Goal: Task Accomplishment & Management: Use online tool/utility

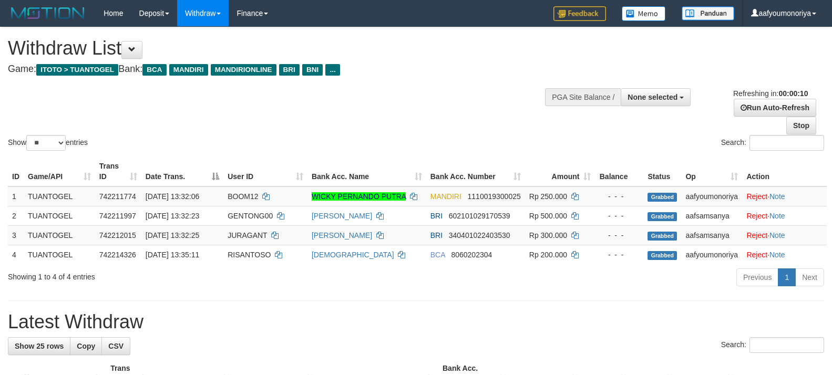
select select
select select "**"
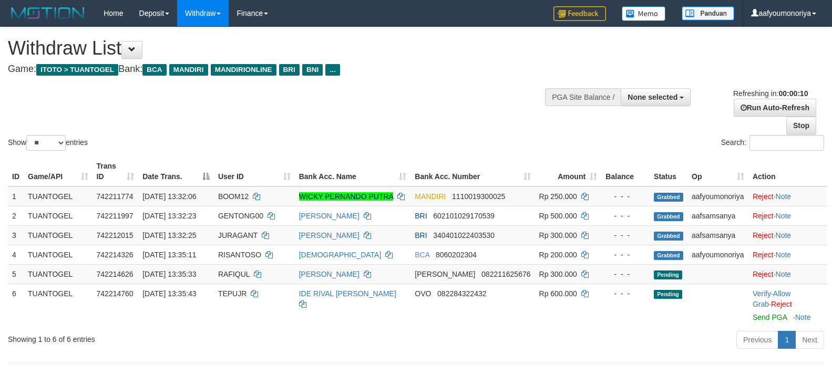
select select
select select "**"
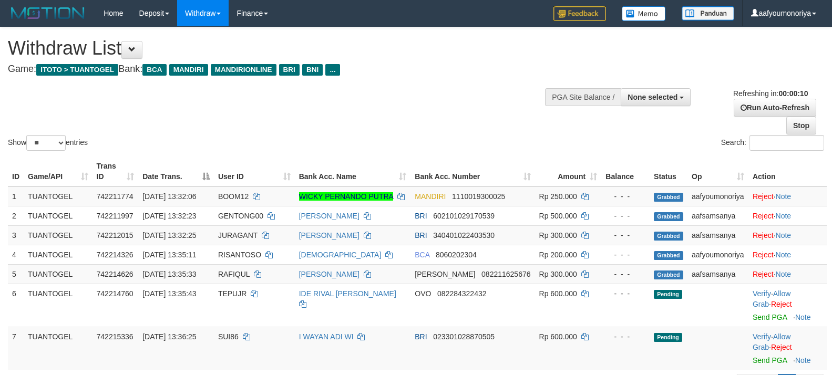
select select
select select "**"
select select
select select "**"
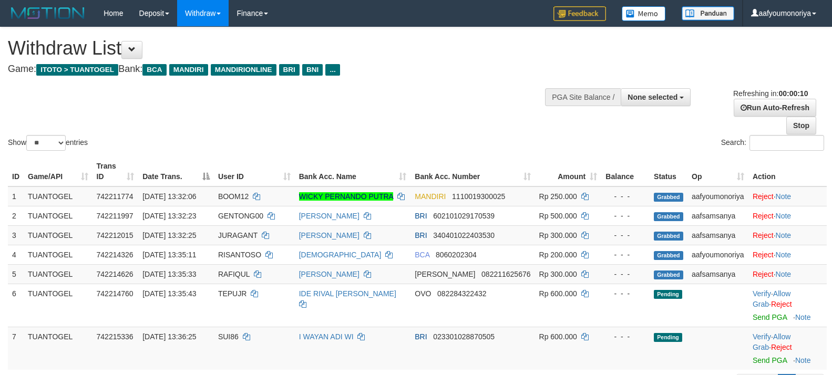
scroll to position [306, 0]
select select
select select "**"
select select
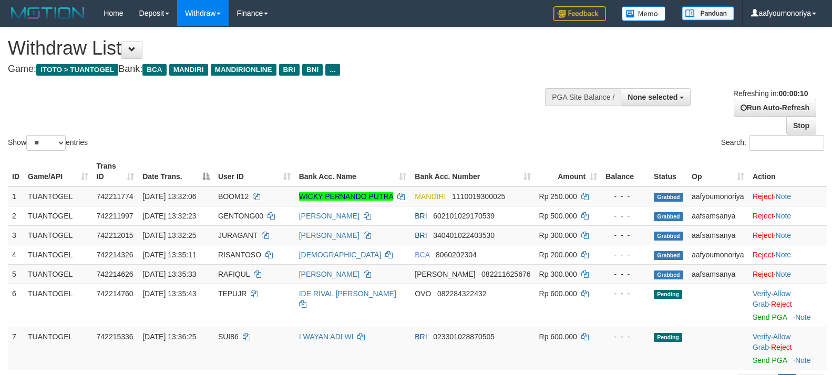
select select "**"
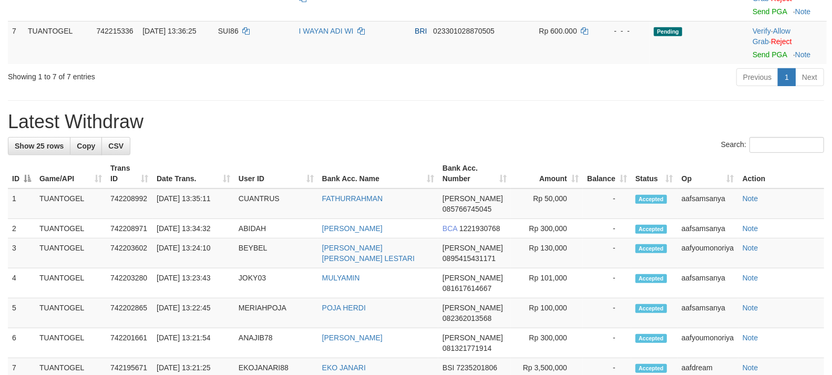
scroll to position [267, 0]
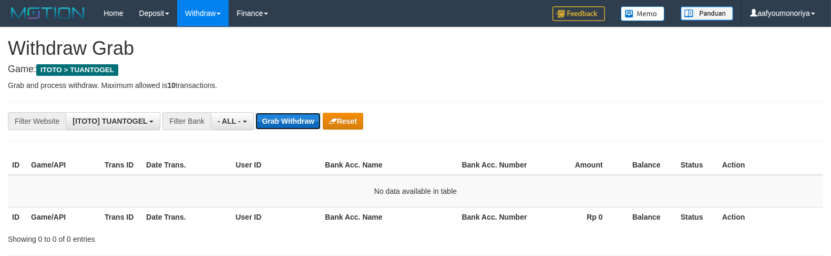
click at [285, 120] on button "Grab Withdraw" at bounding box center [288, 121] width 65 height 17
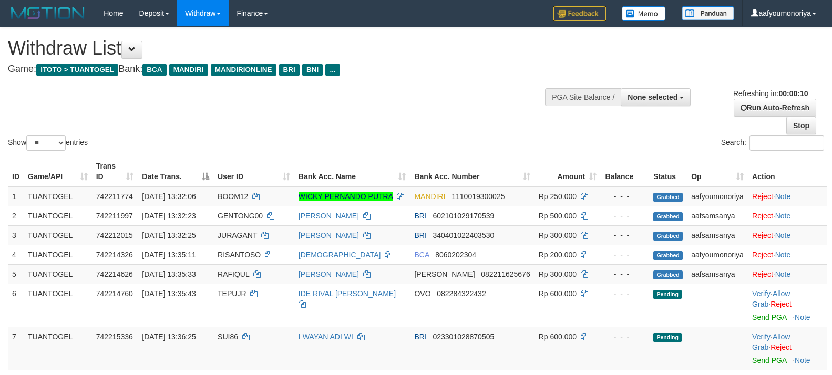
select select
select select "**"
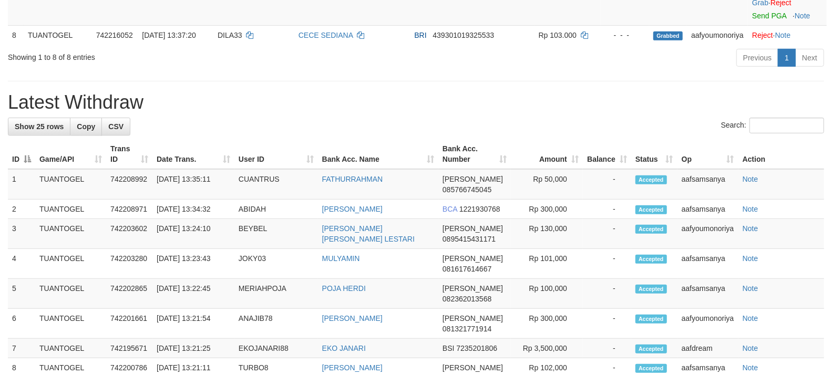
scroll to position [306, 0]
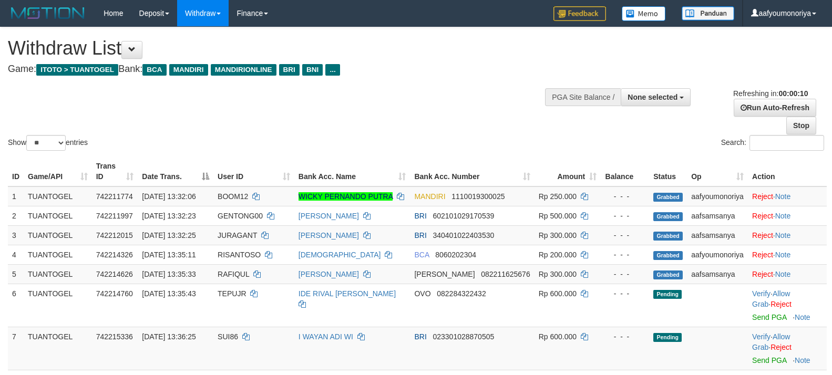
select select
select select "**"
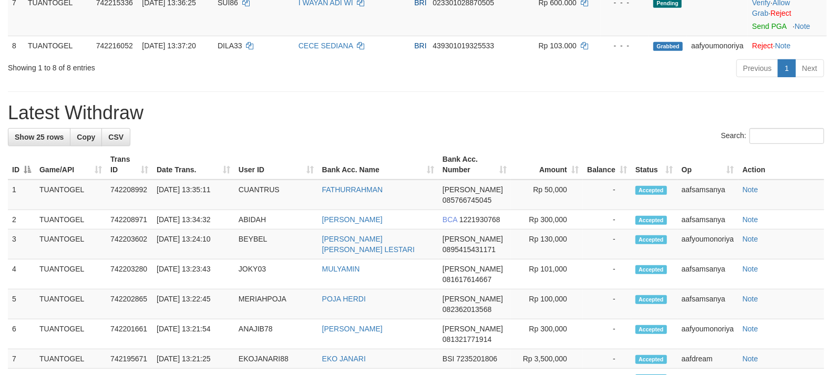
scroll to position [306, 0]
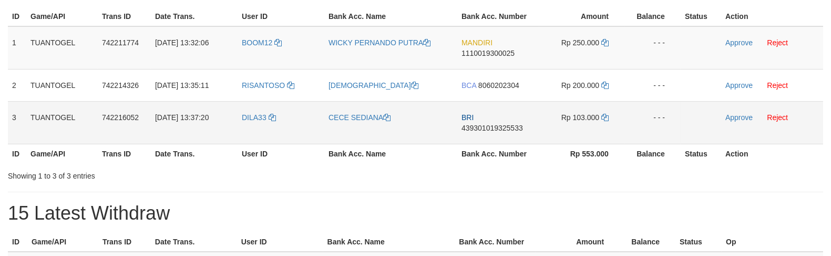
scroll to position [175, 0]
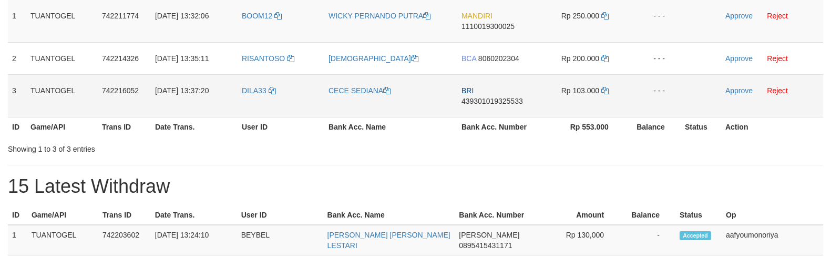
click at [261, 97] on td "DILA33" at bounding box center [281, 95] width 87 height 43
copy link "DILA33"
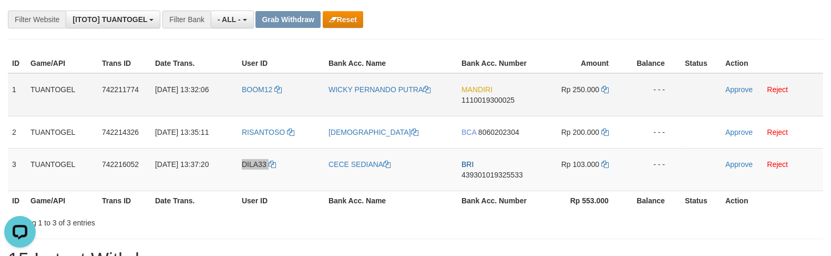
scroll to position [0, 0]
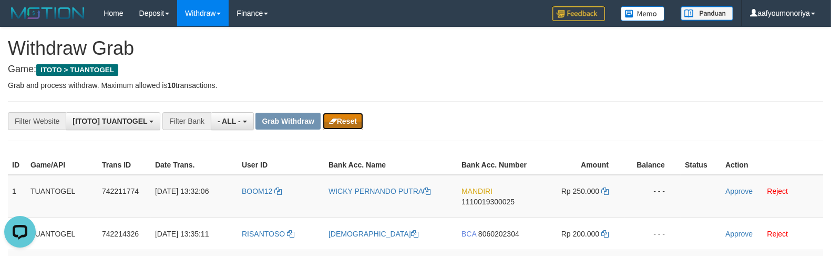
click at [340, 119] on button "Reset" at bounding box center [343, 121] width 40 height 17
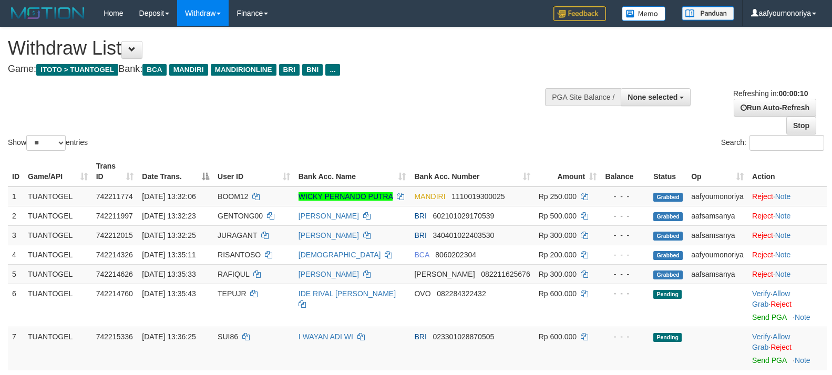
select select
select select "**"
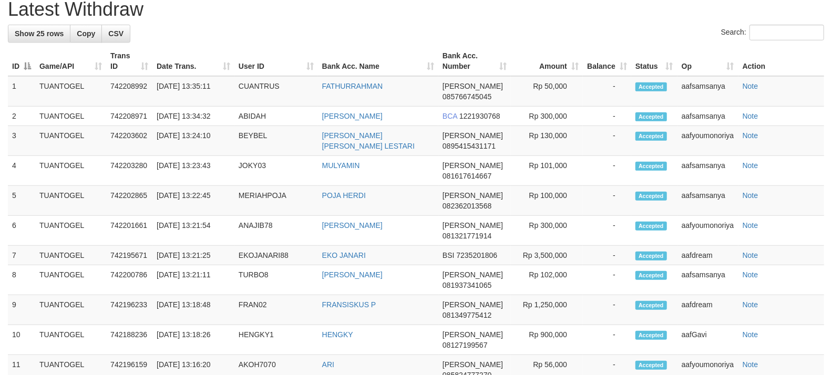
scroll to position [356, 0]
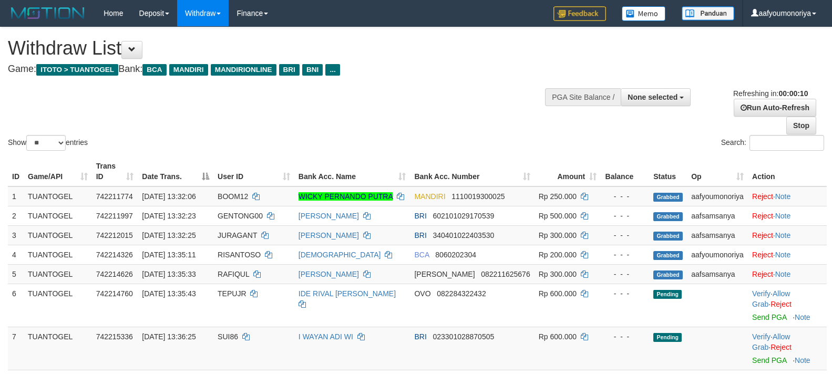
select select
select select "**"
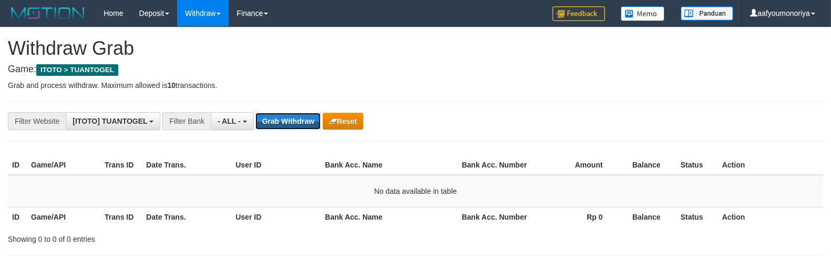
click at [280, 122] on button "Grab Withdraw" at bounding box center [288, 121] width 65 height 17
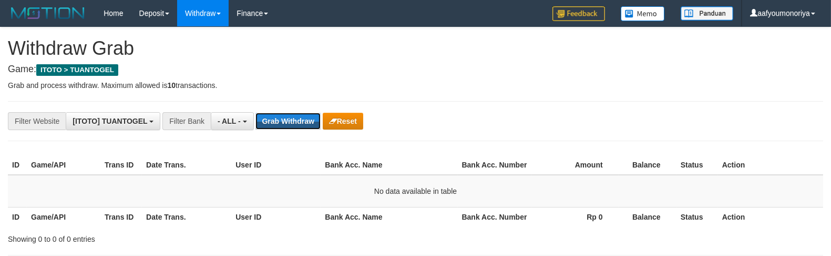
click at [280, 122] on button "Grab Withdraw" at bounding box center [288, 121] width 65 height 17
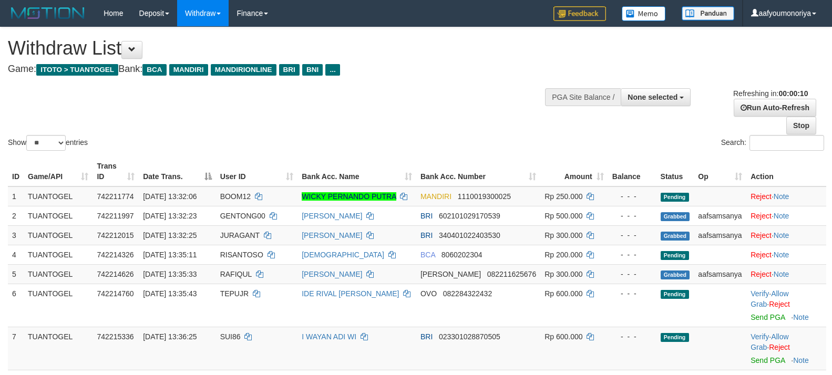
select select
select select "**"
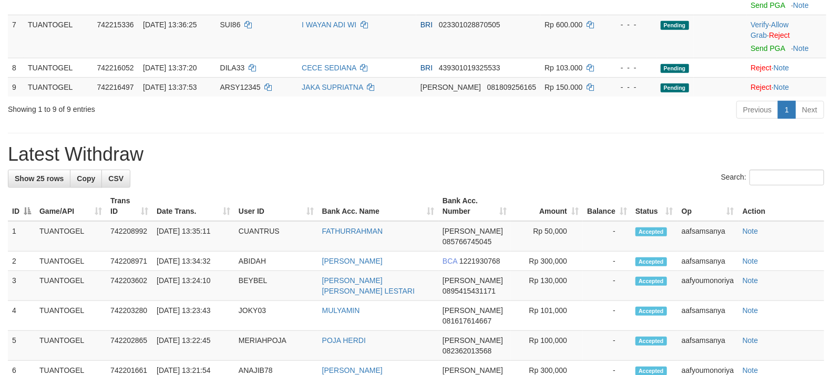
scroll to position [273, 0]
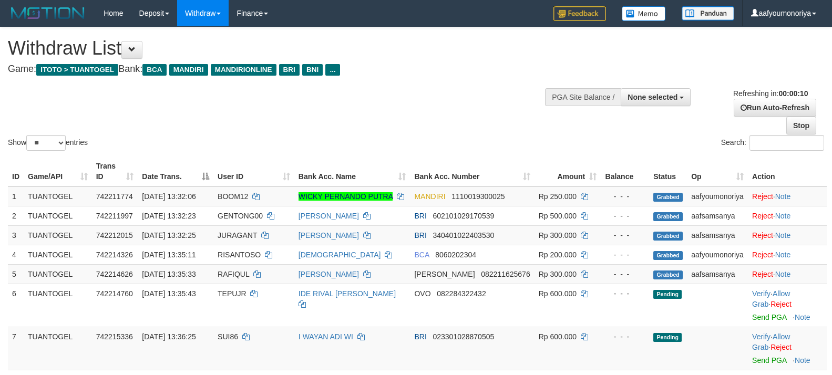
select select
select select "**"
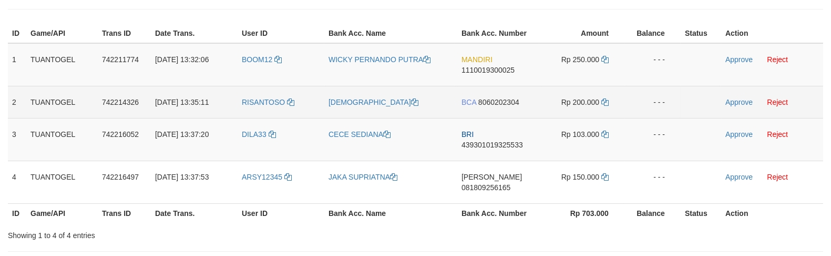
scroll to position [175, 0]
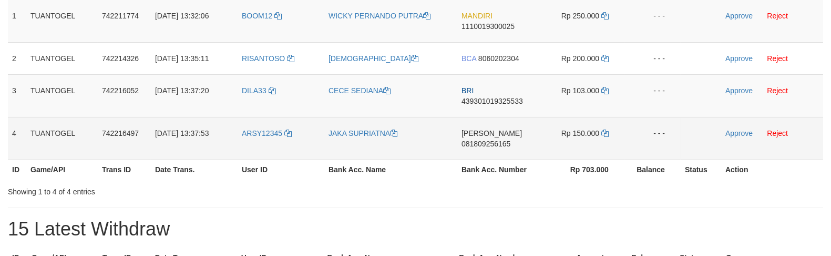
click at [251, 140] on td "ARSY12345" at bounding box center [281, 138] width 87 height 43
copy link "ARSY12345"
click at [251, 140] on td "ARSY12345" at bounding box center [281, 138] width 87 height 43
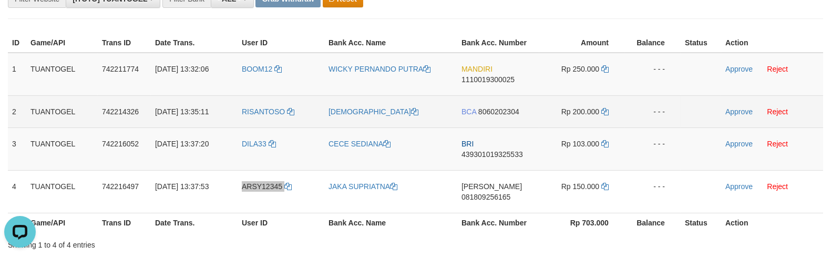
scroll to position [117, 0]
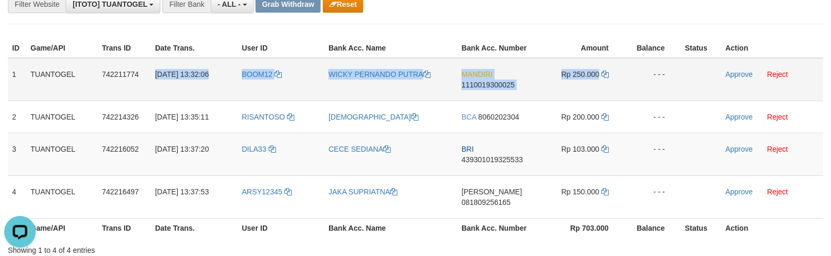
drag, startPoint x: 156, startPoint y: 73, endPoint x: 600, endPoint y: 80, distance: 443.9
click at [600, 80] on tr "1 TUANTOGEL 742211774 30/09/2025 13:32:06 BOOM12 WICKY PERNANDO PUTRA MANDIRI 1…" at bounding box center [416, 79] width 816 height 43
copy tr "30/09/2025 13:32:06 BOOM12 WICKY PERNANDO PUTRA MANDIRI 1110019300025 Rp 250.000"
click at [490, 90] on td "MANDIRI 1110019300025" at bounding box center [499, 79] width 82 height 43
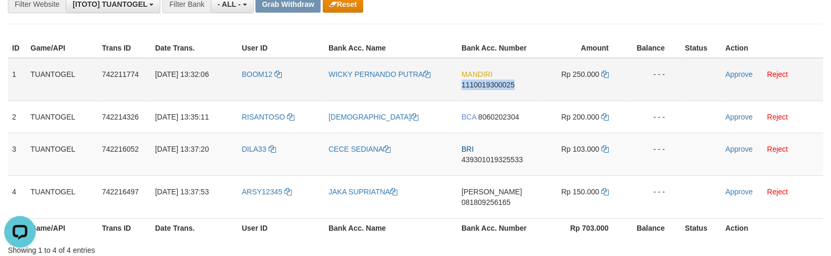
click at [490, 90] on td "MANDIRI 1110019300025" at bounding box center [499, 79] width 82 height 43
click at [605, 74] on icon at bounding box center [605, 73] width 7 height 7
click at [733, 76] on link "Approve" at bounding box center [739, 74] width 27 height 8
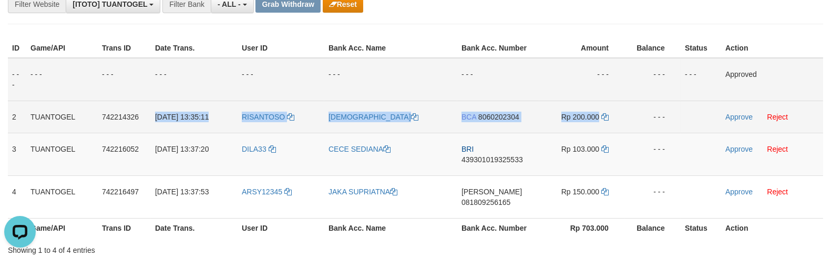
drag, startPoint x: 155, startPoint y: 115, endPoint x: 598, endPoint y: 120, distance: 443.9
click at [598, 120] on tr "2 TUANTOGEL 742214326 30/09/2025 13:35:11 RISANTOSO SUNARYO BCA 8060202304 Rp 2…" at bounding box center [416, 116] width 816 height 32
copy tr "30/09/2025 13:35:11 RISANTOSO SUNARYO BCA 8060202304 Rp 200.000"
click at [507, 128] on td "BCA 8060202304" at bounding box center [499, 116] width 82 height 32
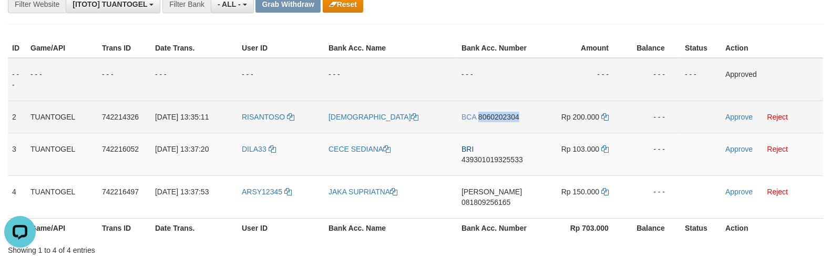
click at [507, 128] on td "BCA 8060202304" at bounding box center [499, 116] width 82 height 32
click at [606, 114] on icon at bounding box center [605, 116] width 7 height 7
drag, startPoint x: 728, startPoint y: 117, endPoint x: 466, endPoint y: 123, distance: 262.0
click at [728, 117] on link "Approve" at bounding box center [739, 117] width 27 height 8
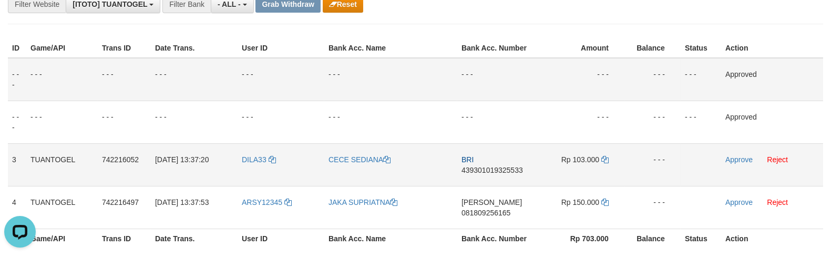
click at [500, 176] on td "BRI 439301019325533" at bounding box center [499, 164] width 82 height 43
drag, startPoint x: 157, startPoint y: 154, endPoint x: 375, endPoint y: 149, distance: 218.8
click at [375, 149] on tr "3 TUANTOGEL 742216052 30/09/2025 13:37:20 DILA33 CECE SEDIANA BRI 4393010193255…" at bounding box center [416, 164] width 816 height 43
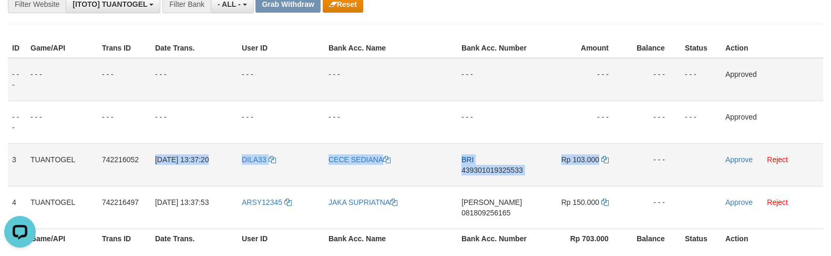
drag, startPoint x: 156, startPoint y: 154, endPoint x: 598, endPoint y: 164, distance: 442.9
click at [598, 164] on tr "3 TUANTOGEL 742216052 30/09/2025 13:37:20 DILA33 CECE SEDIANA BRI 4393010193255…" at bounding box center [416, 164] width 816 height 43
copy tr "30/09/2025 13:37:20 DILA33 CECE SEDIANA BRI 439301019325533 Rp 103.000"
click at [494, 179] on td "BRI 439301019325533" at bounding box center [499, 164] width 82 height 43
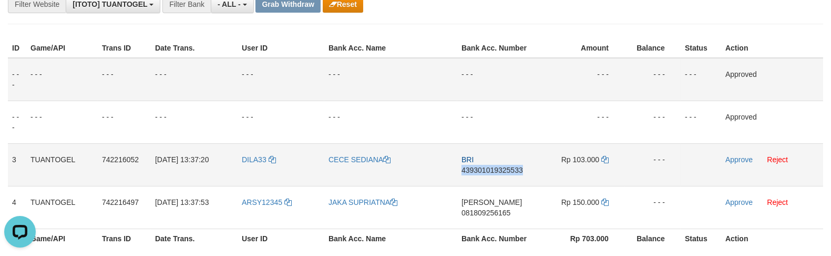
click at [494, 179] on td "BRI 439301019325533" at bounding box center [499, 164] width 82 height 43
click at [605, 159] on icon at bounding box center [605, 159] width 7 height 7
click at [738, 156] on link "Approve" at bounding box center [739, 159] width 27 height 8
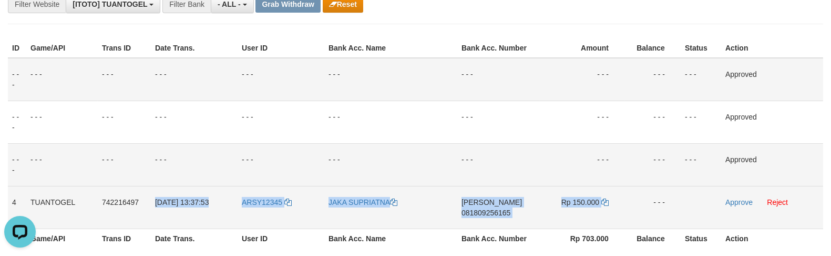
drag, startPoint x: 155, startPoint y: 202, endPoint x: 608, endPoint y: 215, distance: 453.0
click at [608, 215] on tr "4 TUANTOGEL 742216497 30/09/2025 13:37:53 ARSY12345 JAKA SUPRIATNA DANA 0818092…" at bounding box center [416, 207] width 816 height 43
copy tr "30/09/2025 13:37:53 ARSY12345 JAKA SUPRIATNA DANA 081809256165 Rp 150.000"
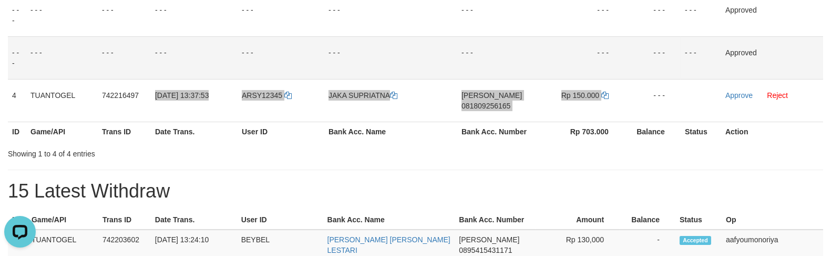
scroll to position [233, 0]
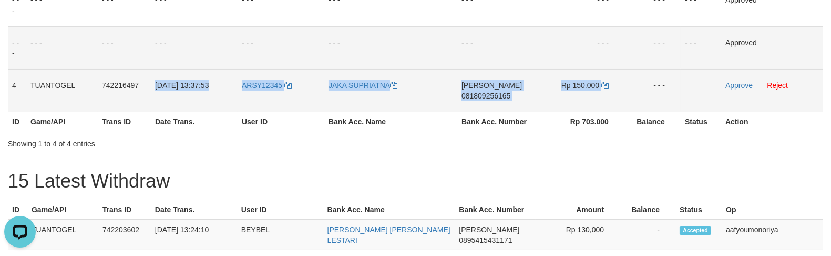
click at [512, 96] on td "DANA 081809256165" at bounding box center [499, 90] width 82 height 43
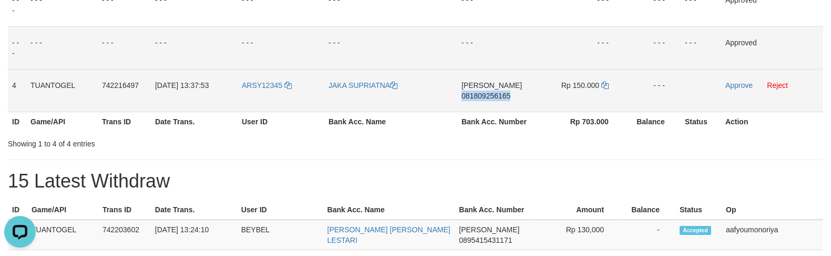
click at [512, 96] on td "DANA 081809256165" at bounding box center [499, 90] width 82 height 43
click at [603, 82] on icon at bounding box center [605, 85] width 7 height 7
click at [729, 81] on link "Approve" at bounding box center [739, 85] width 27 height 8
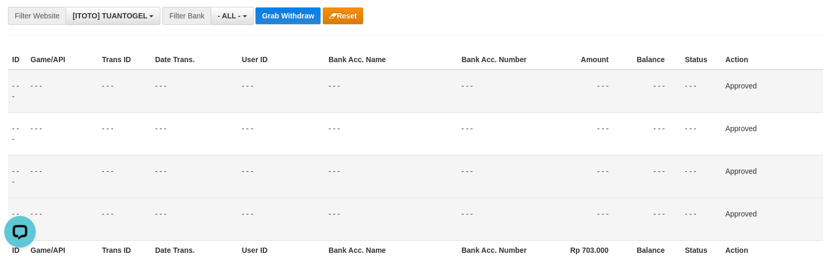
scroll to position [58, 0]
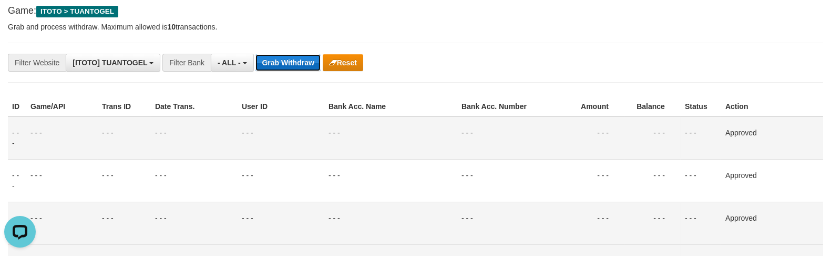
click at [289, 61] on button "Grab Withdraw" at bounding box center [288, 62] width 65 height 17
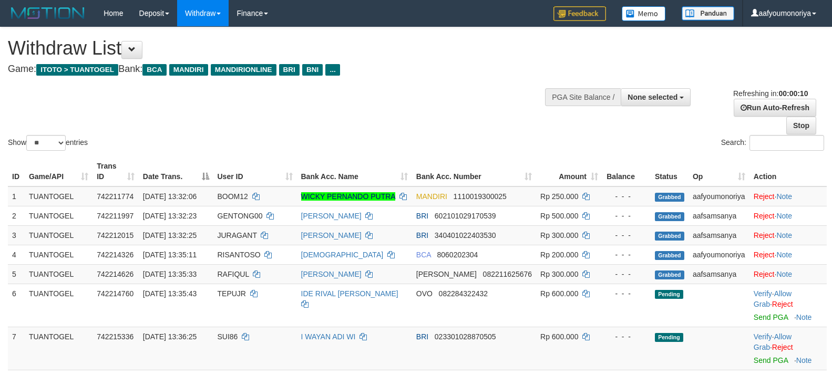
select select
select select "**"
